Goal: Task Accomplishment & Management: Complete application form

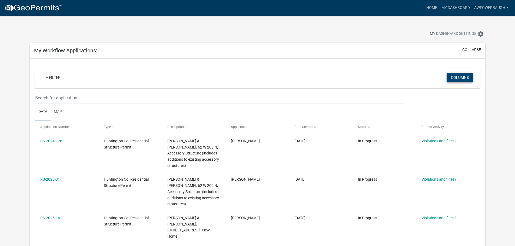
click at [458, 80] on button "Columns" at bounding box center [460, 78] width 27 height 10
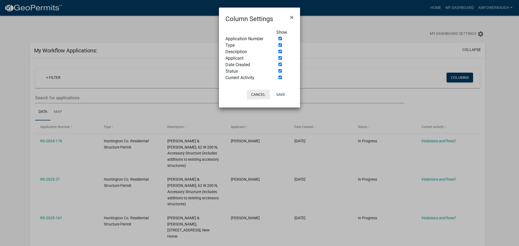
click at [261, 94] on button "Cancel" at bounding box center [258, 95] width 23 height 10
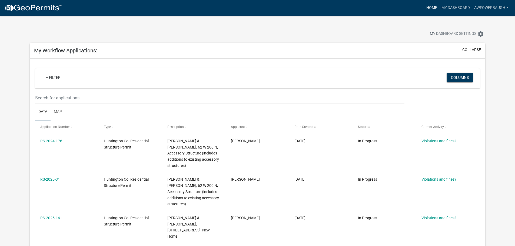
click at [435, 7] on link "Home" at bounding box center [431, 8] width 15 height 10
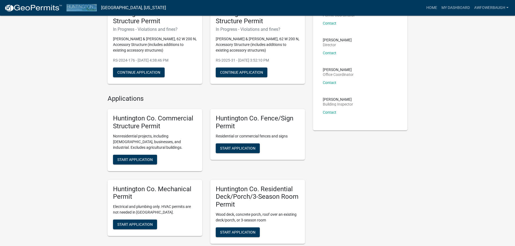
scroll to position [54, 0]
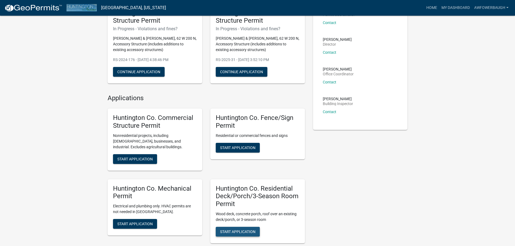
click at [245, 232] on span "Start Application" at bounding box center [237, 232] width 35 height 4
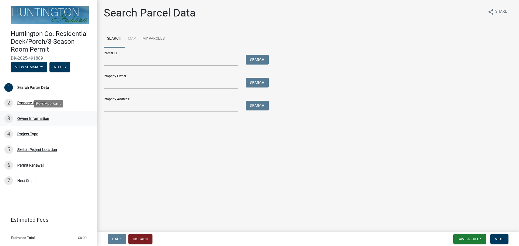
click at [38, 118] on div "Owner Information" at bounding box center [33, 119] width 32 height 4
click at [32, 99] on div "2 Property Information" at bounding box center [46, 103] width 84 height 9
click at [28, 86] on div "Search Parcel Data" at bounding box center [33, 88] width 32 height 4
click at [136, 238] on button "Discard" at bounding box center [140, 240] width 24 height 10
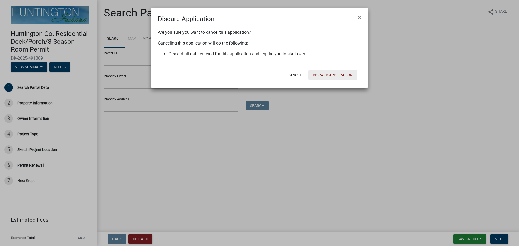
click at [327, 77] on button "Discard Application" at bounding box center [333, 75] width 49 height 10
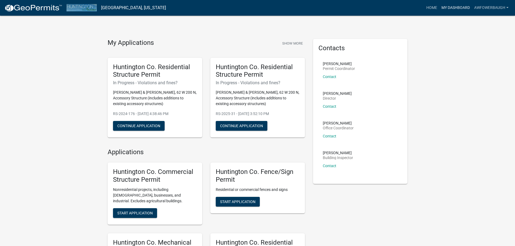
click at [444, 6] on link "My Dashboard" at bounding box center [456, 8] width 33 height 10
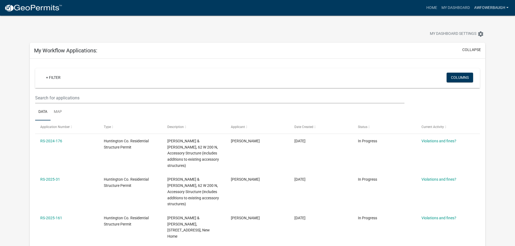
click at [484, 5] on link "AWFowerbaugh" at bounding box center [491, 8] width 39 height 10
click at [479, 39] on link "Logout" at bounding box center [489, 39] width 43 height 13
